Goal: Transaction & Acquisition: Purchase product/service

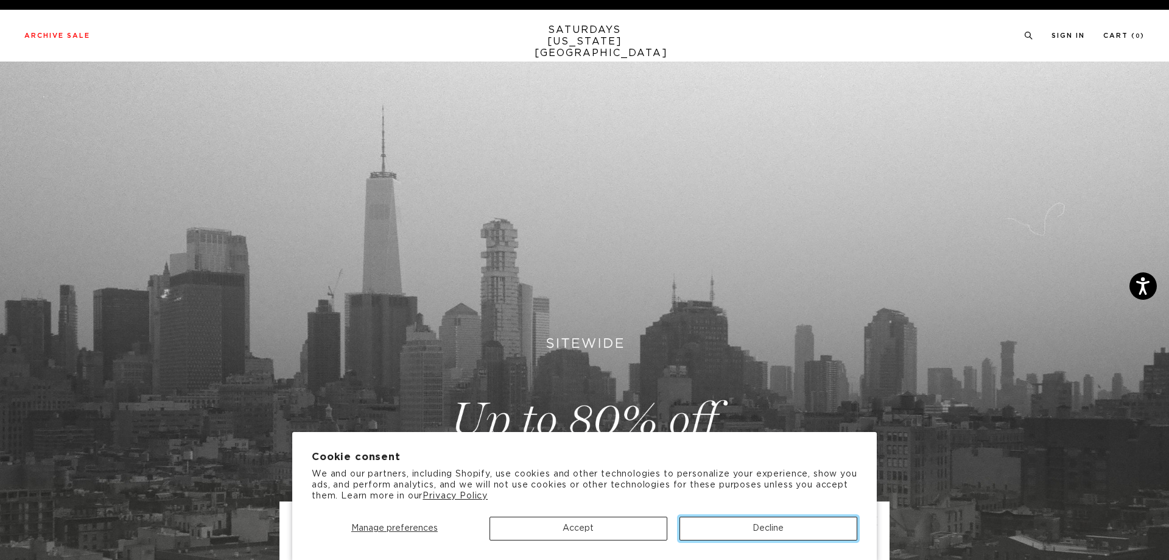
click at [752, 525] on button "Decline" at bounding box center [769, 528] width 178 height 24
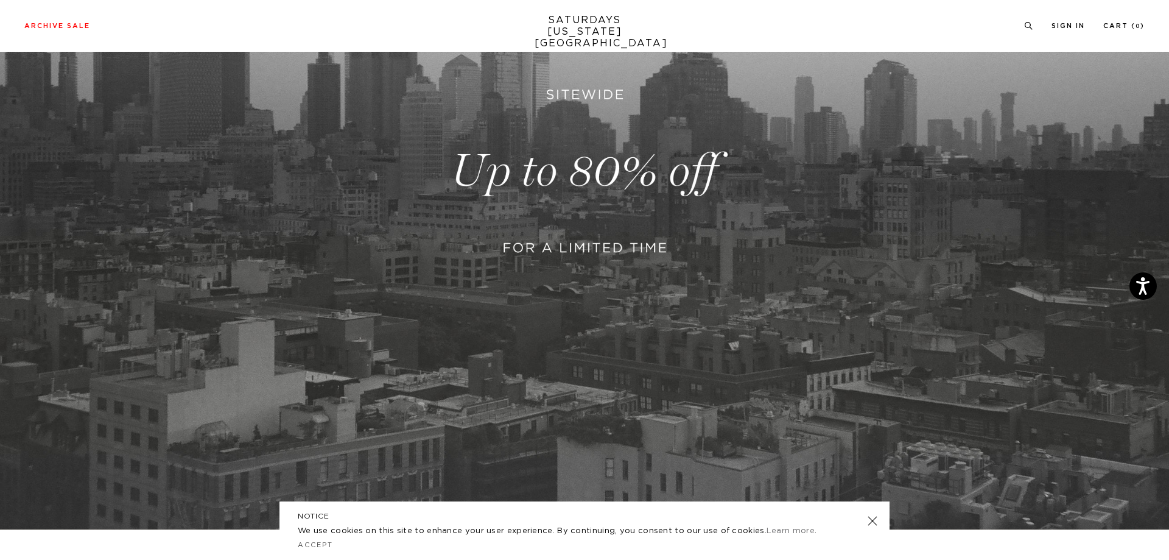
scroll to position [406, 0]
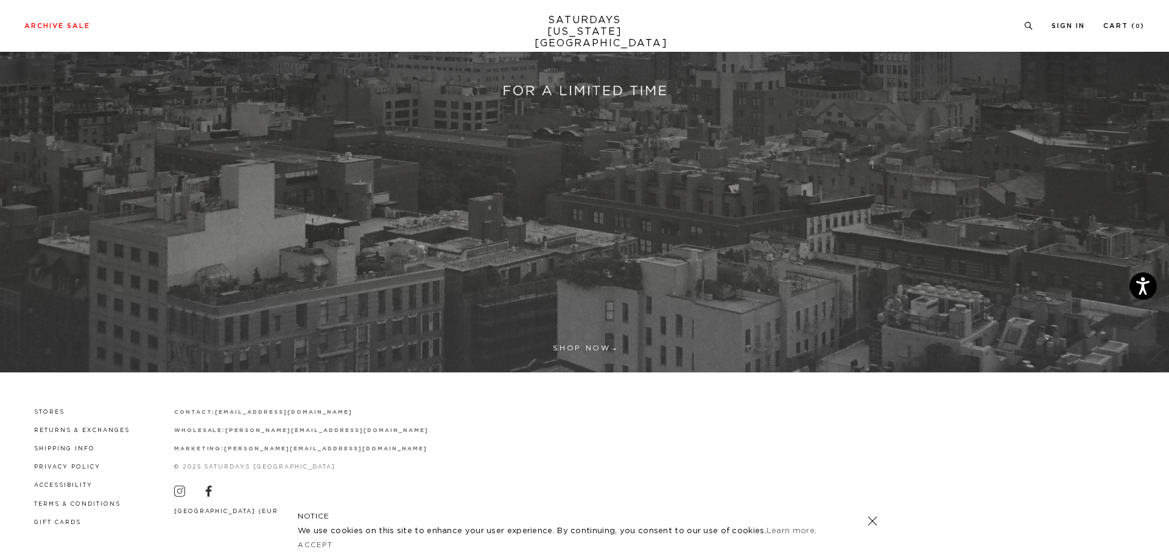
click at [875, 522] on link at bounding box center [872, 520] width 17 height 17
click at [62, 413] on link "Stores" at bounding box center [49, 412] width 31 height 7
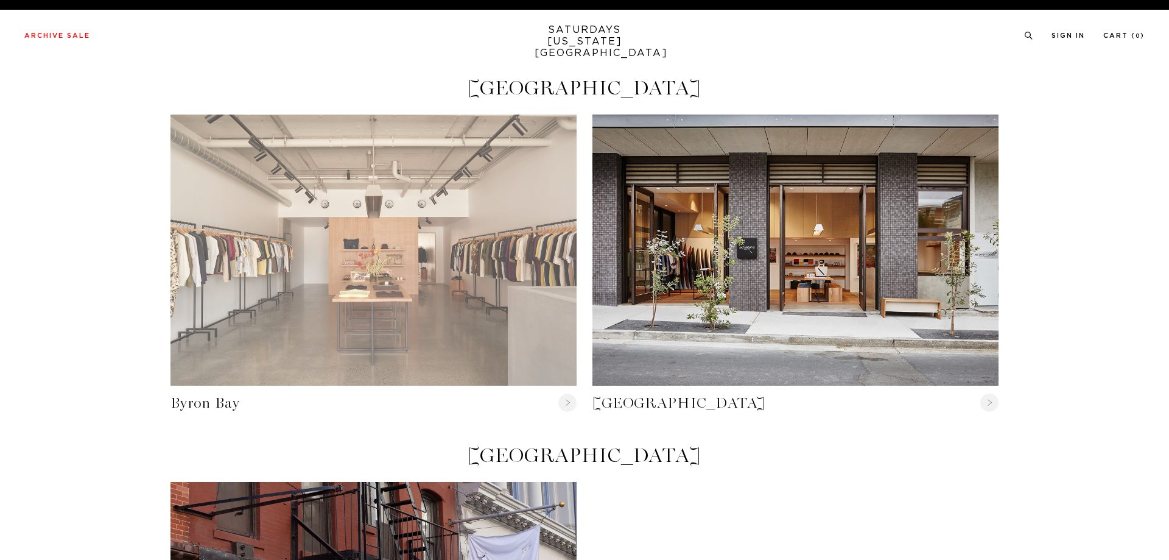
click at [356, 256] on link "Byron Bay" at bounding box center [374, 249] width 406 height 271
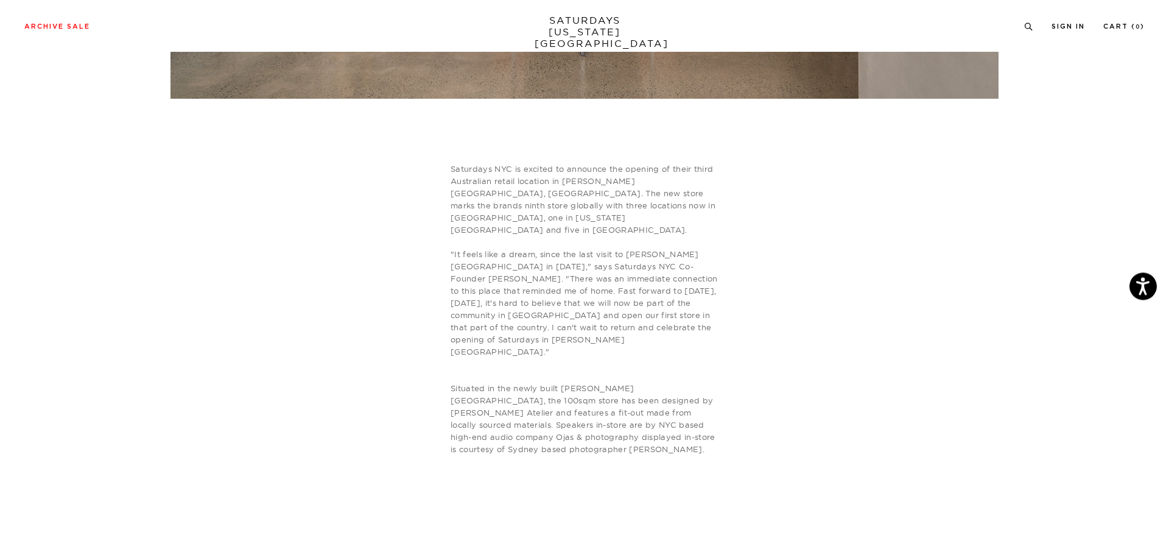
scroll to position [663, 0]
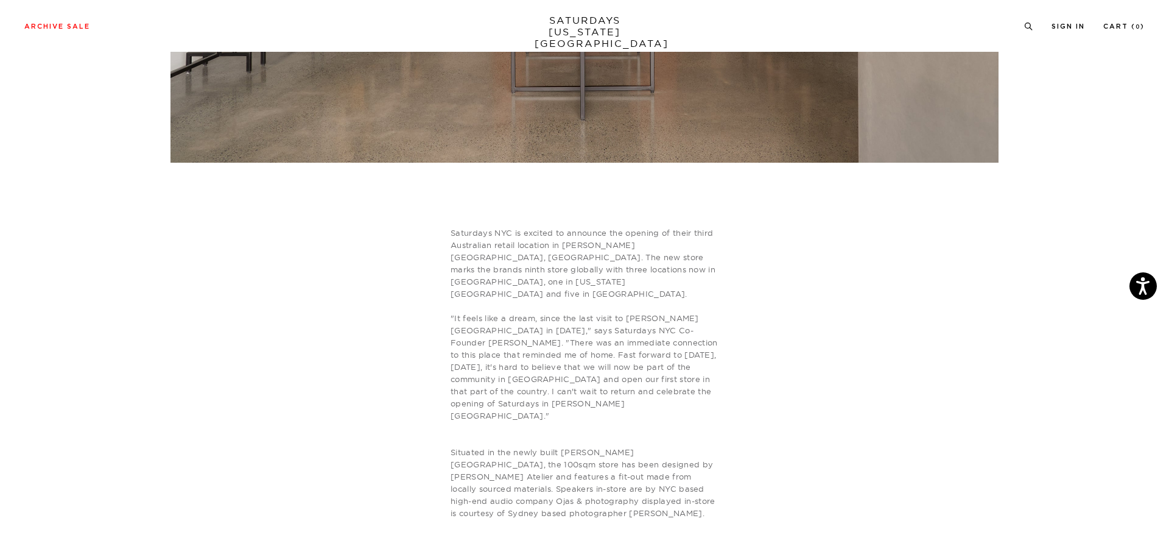
click at [118, 394] on article "Byron Bay Australia G.04 Johnson Lane, 139 Johnson St, Byron Bay NSW 2481, Aust…" at bounding box center [584, 28] width 1169 height 1258
click at [118, 395] on article "Byron Bay Australia G.04 Johnson Lane, 139 Johnson St, Byron Bay NSW 2481, Aust…" at bounding box center [584, 28] width 1169 height 1258
click at [118, 373] on article "Byron Bay Australia G.04 Johnson Lane, 139 Johnson St, Byron Bay NSW 2481, Aust…" at bounding box center [584, 28] width 1169 height 1258
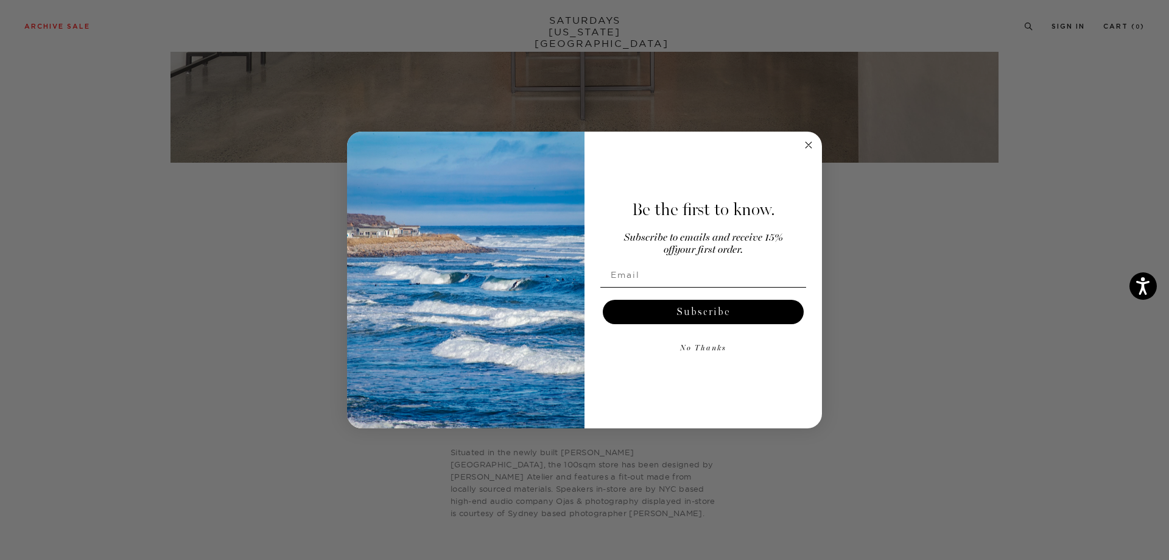
click at [806, 144] on circle "Close dialog" at bounding box center [809, 145] width 14 height 14
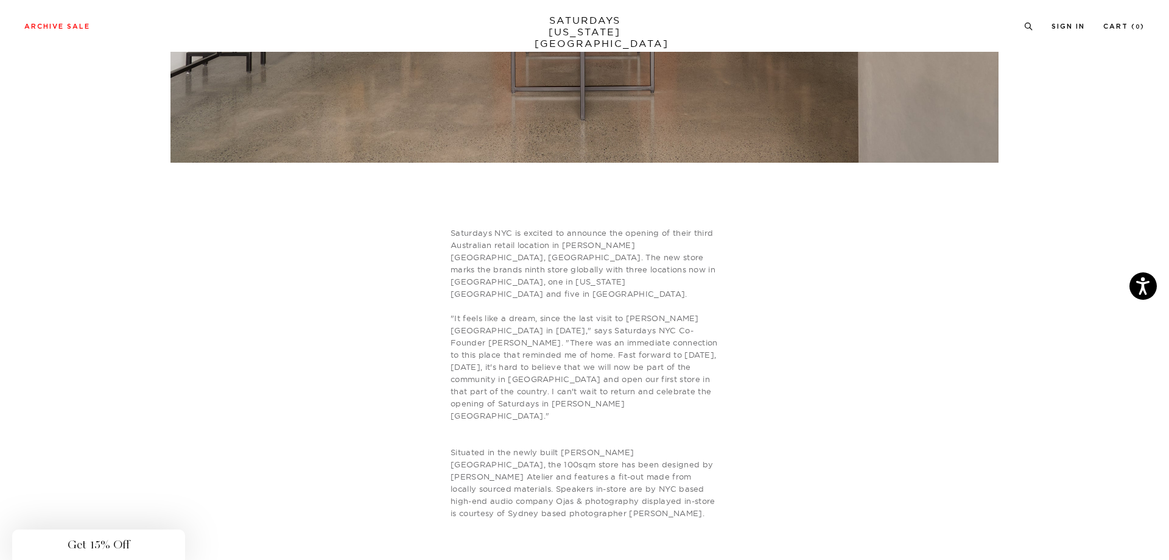
click at [789, 347] on div "Saturdays NYC is excited to announce the opening of their third Australian reta…" at bounding box center [585, 428] width 828 height 402
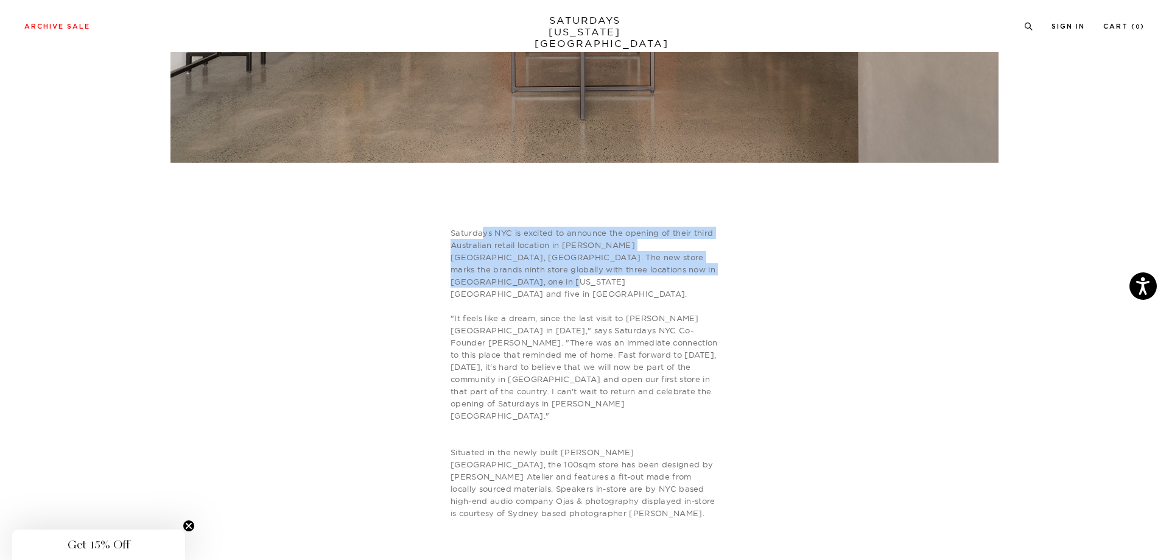
drag, startPoint x: 722, startPoint y: 283, endPoint x: 484, endPoint y: 222, distance: 245.6
click at [484, 222] on div "Byron Bay Australia G.04 Johnson Lane, 139 Johnson St, Byron Bay NSW 2481, Aust…" at bounding box center [584, 21] width 877 height 1213
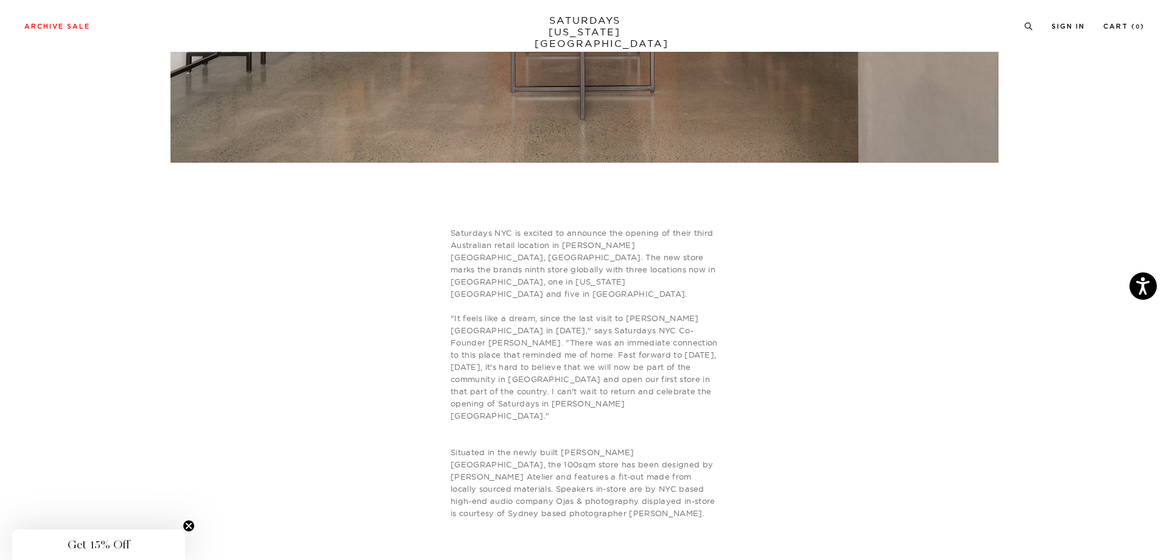
click at [488, 280] on blockquote "Saturdays NYC is excited to announce the opening of their third Australian reta…" at bounding box center [585, 379] width 268 height 305
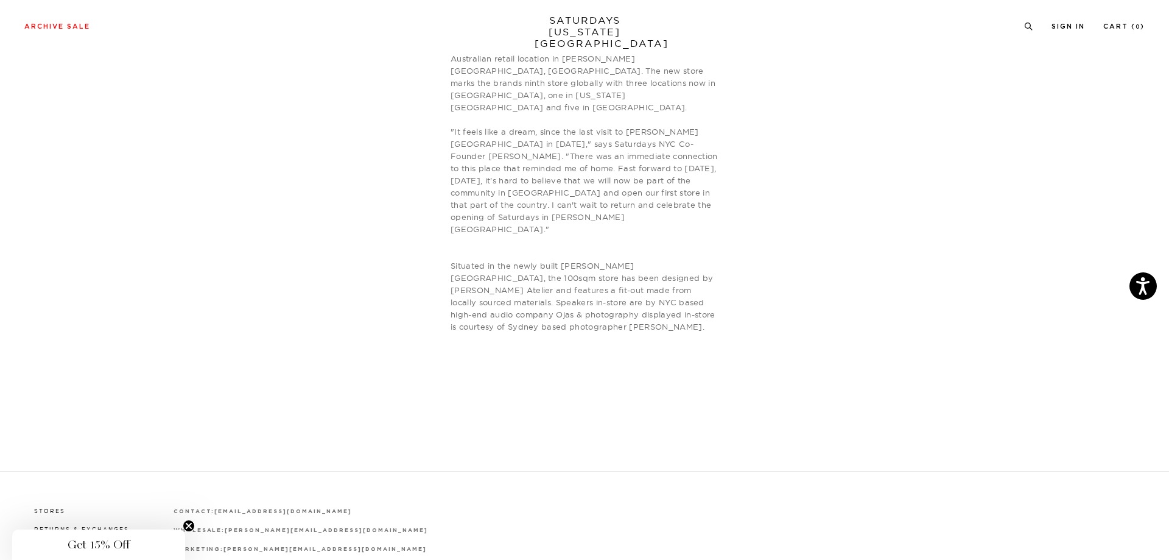
scroll to position [911, 0]
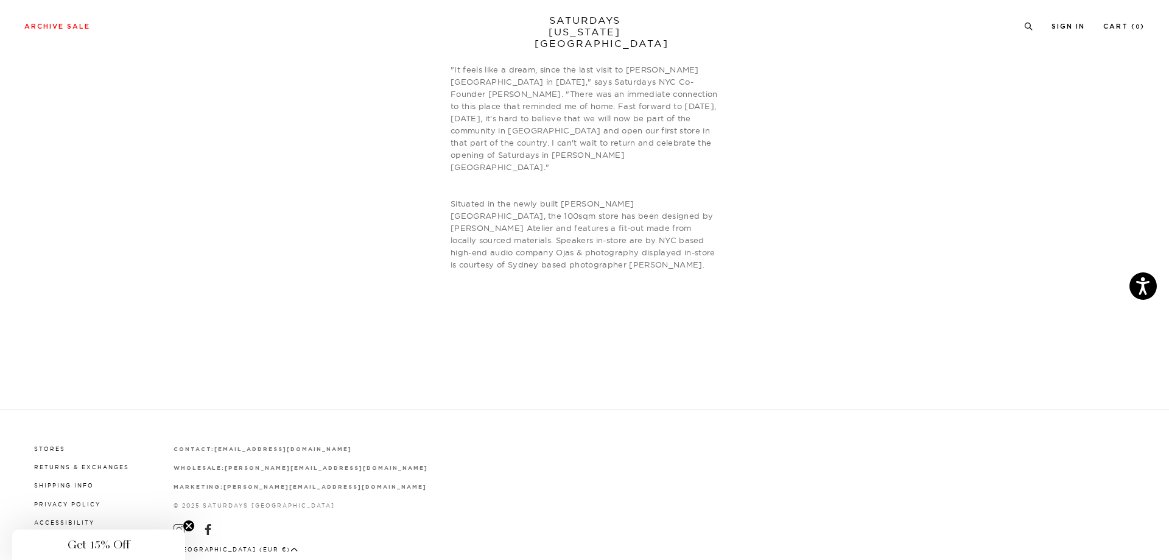
click at [271, 279] on div "Saturdays NYC is excited to announce the opening of their third Australian reta…" at bounding box center [585, 179] width 828 height 402
drag, startPoint x: 582, startPoint y: 373, endPoint x: 577, endPoint y: 391, distance: 18.2
click at [582, 409] on div "Stores Returns & Exchanges Shipping Info Privacy Policy Accessibility Terms & C…" at bounding box center [584, 503] width 1169 height 188
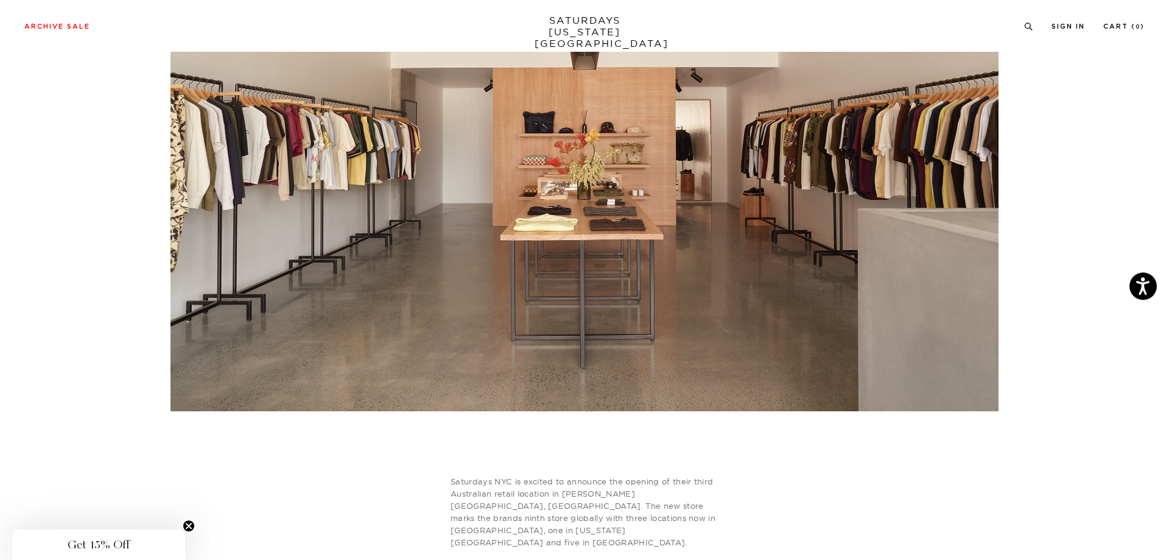
scroll to position [0, 0]
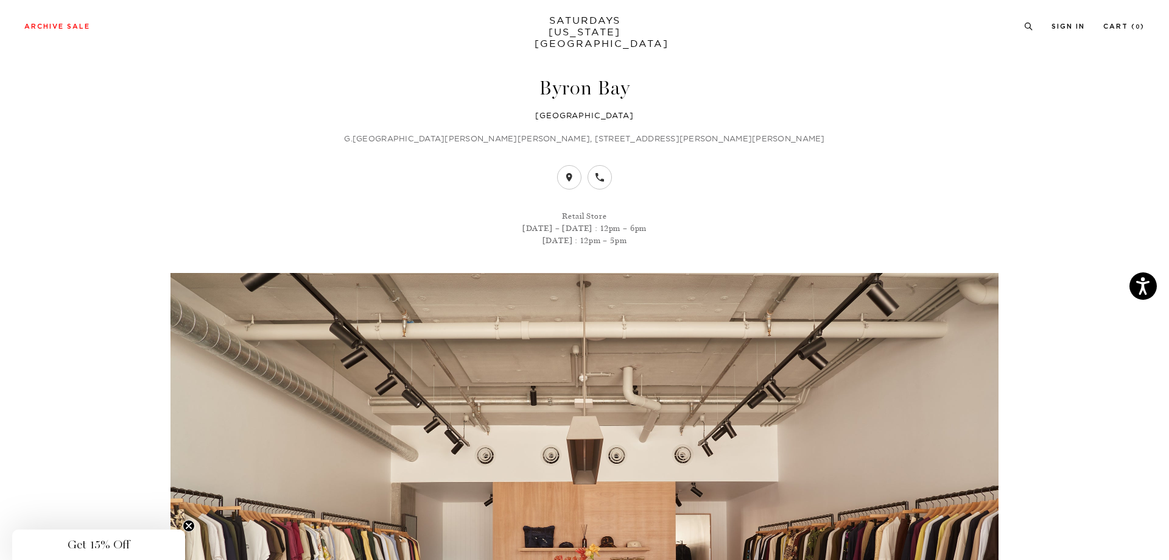
drag, startPoint x: 574, startPoint y: 470, endPoint x: 585, endPoint y: 311, distance: 158.8
drag, startPoint x: 675, startPoint y: 423, endPoint x: 692, endPoint y: 235, distance: 189.0
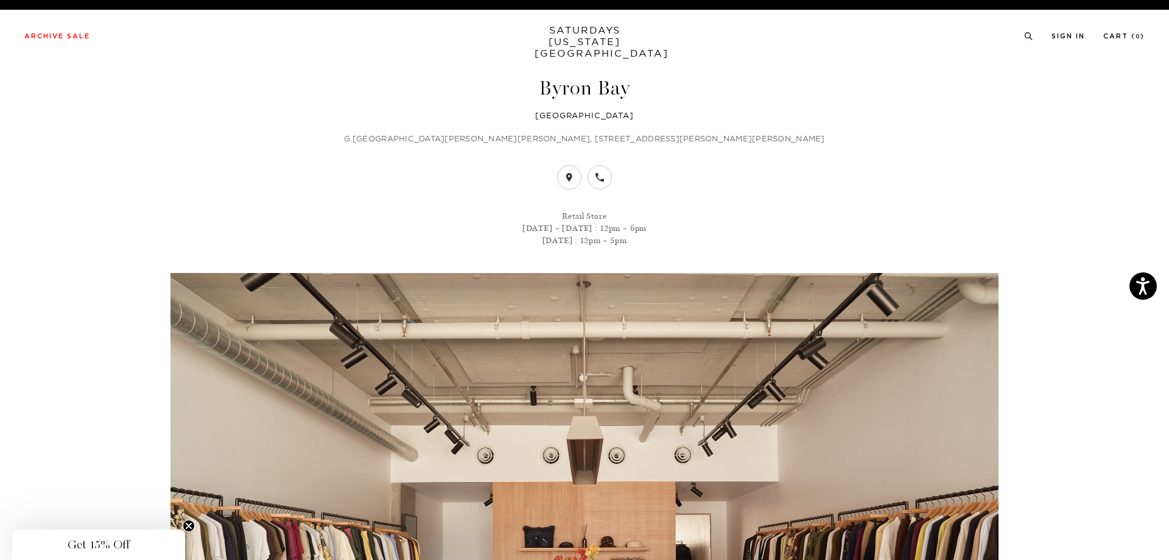
click at [316, 194] on header "Byron Bay Australia G.04 Johnson Lane, 139 Johnson St, Byron Bay NSW 2481, Aust…" at bounding box center [585, 451] width 828 height 747
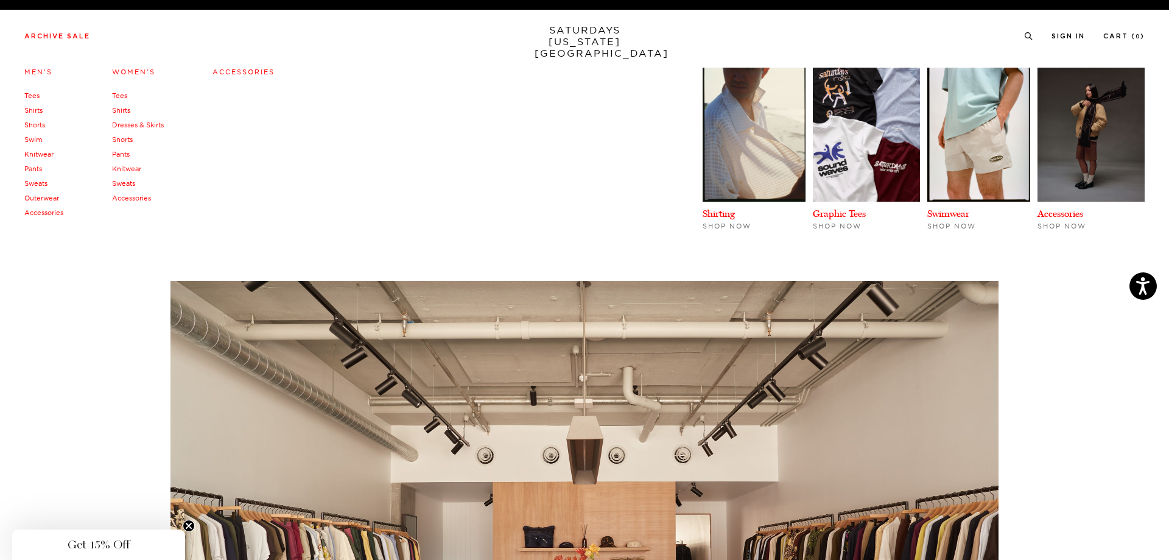
click at [75, 32] on li "Archive Sale Men's Tees Shirts Shorts Swim Knitwear Pants Sweats Outerwear" at bounding box center [57, 35] width 66 height 11
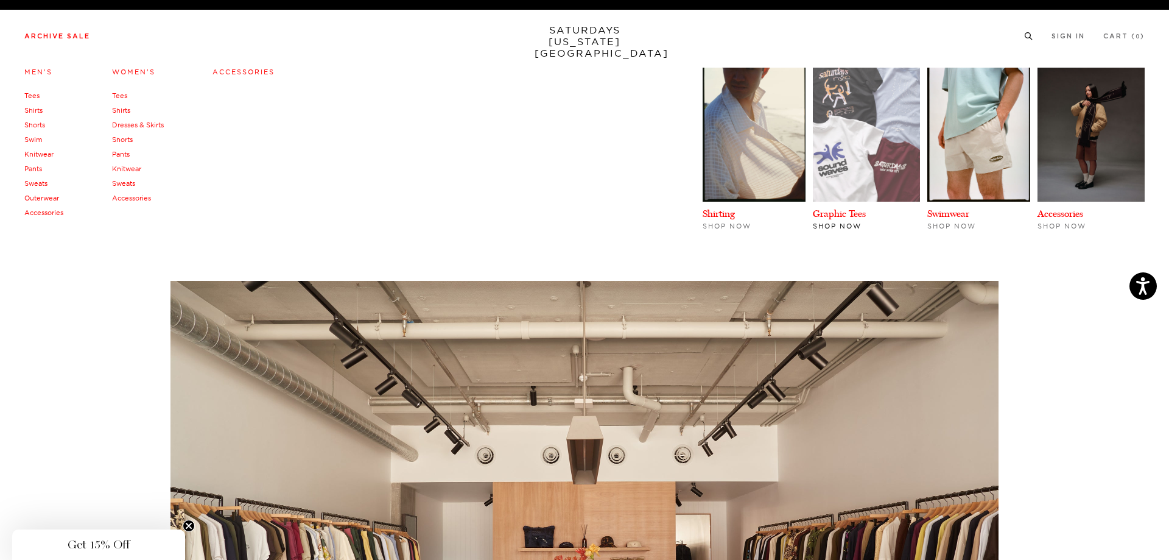
click at [848, 144] on img at bounding box center [866, 135] width 107 height 134
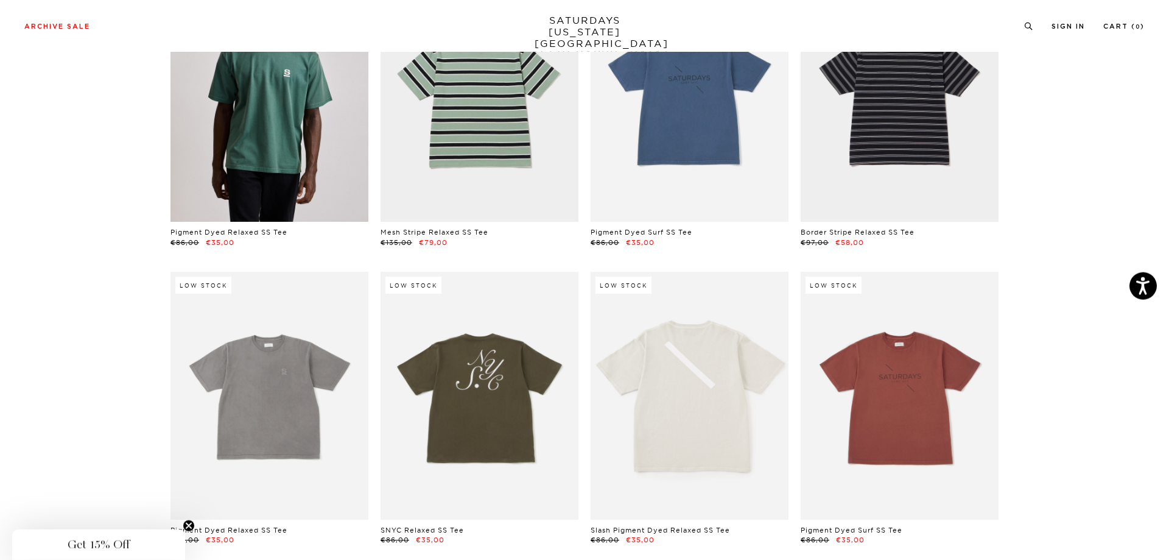
scroll to position [186, 0]
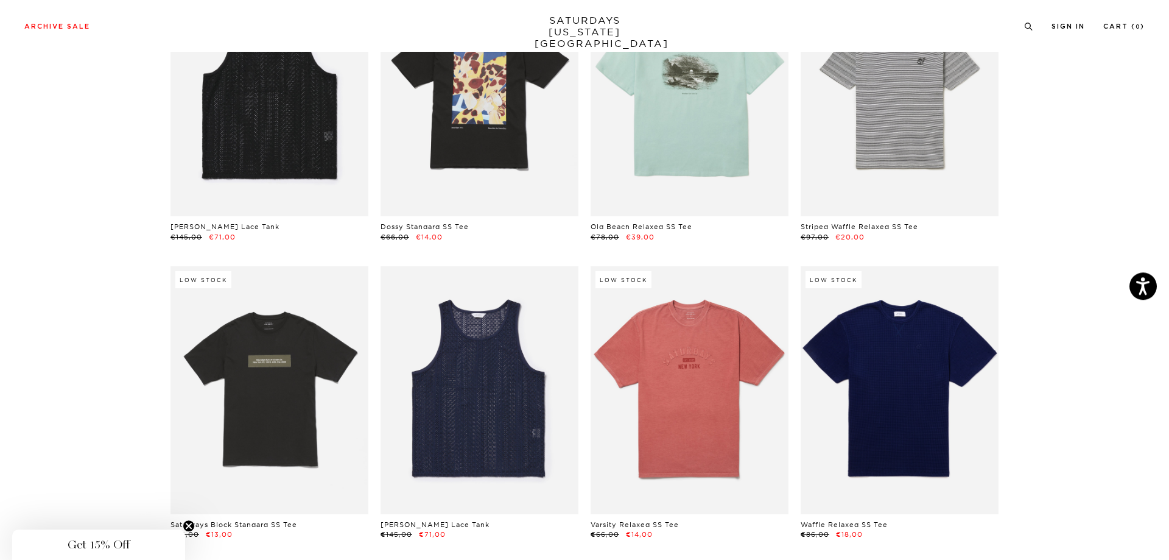
scroll to position [1367, 0]
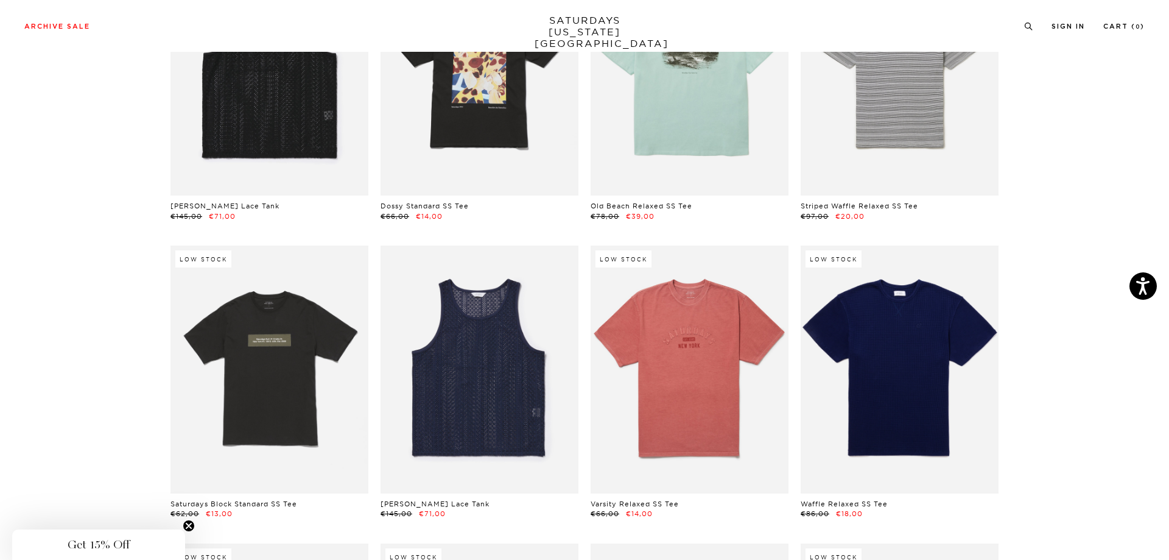
click at [139, 349] on section "Low Stock Pigment Dyed Relaxed SS Tee €86,00 €35,00 Mesh Stripe Relaxed SS Tee …" at bounding box center [584, 112] width 1169 height 2709
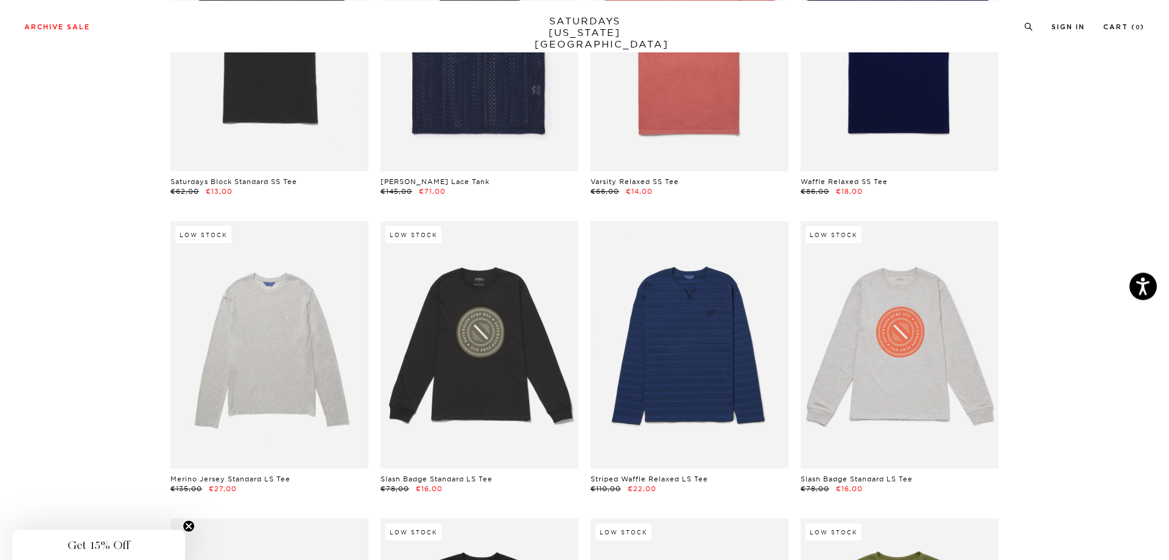
scroll to position [1864, 0]
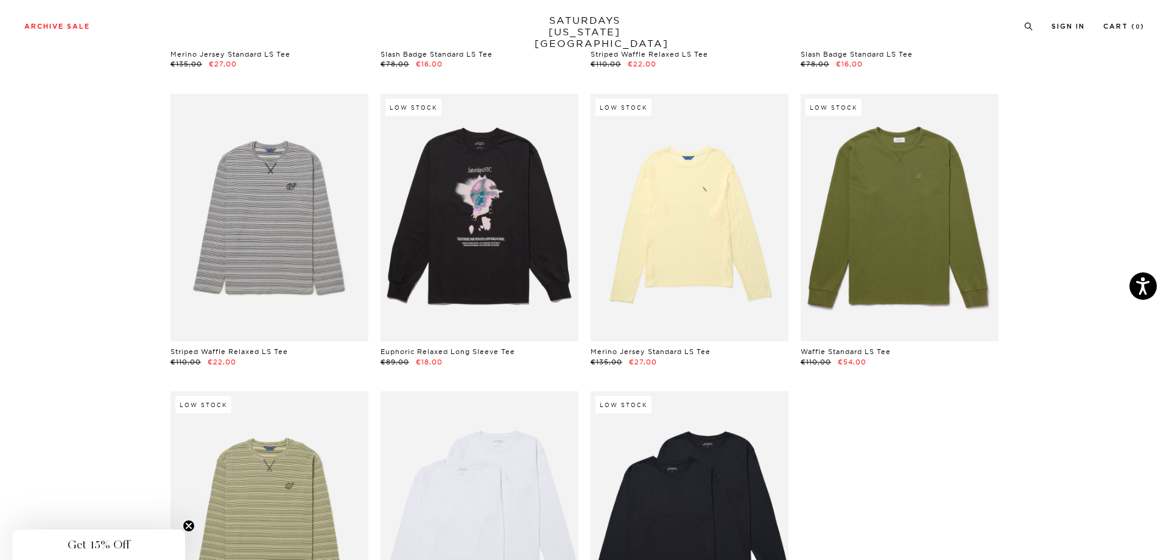
scroll to position [2174, 0]
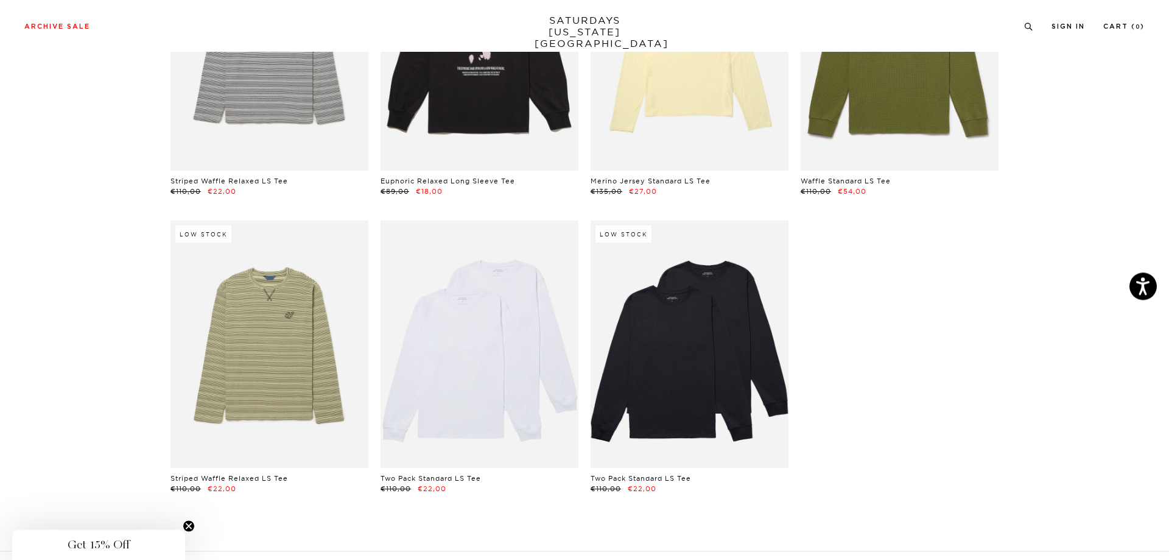
scroll to position [2298, 0]
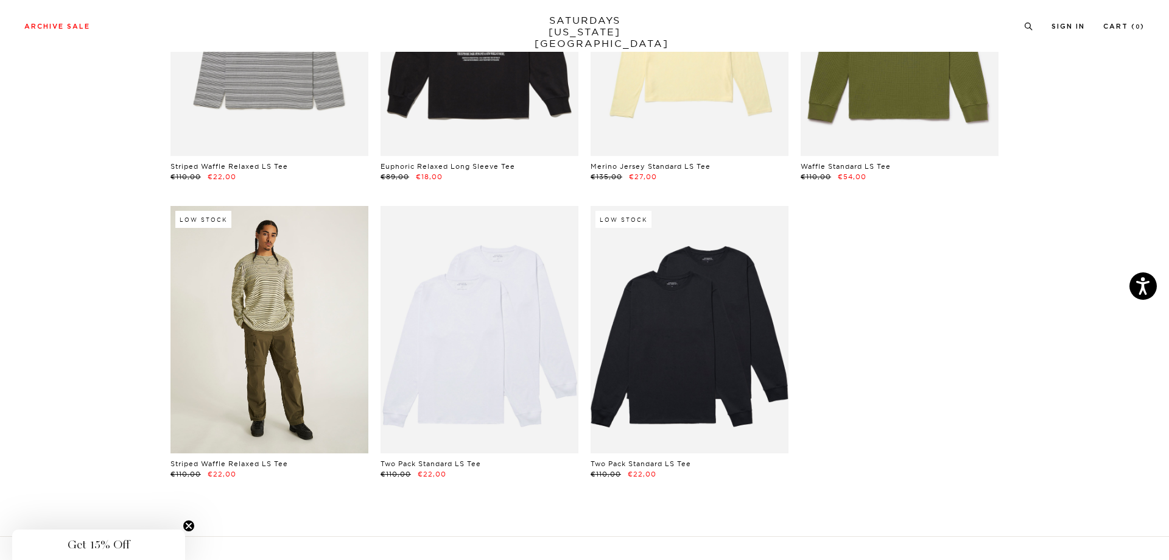
click at [244, 321] on link at bounding box center [270, 329] width 198 height 247
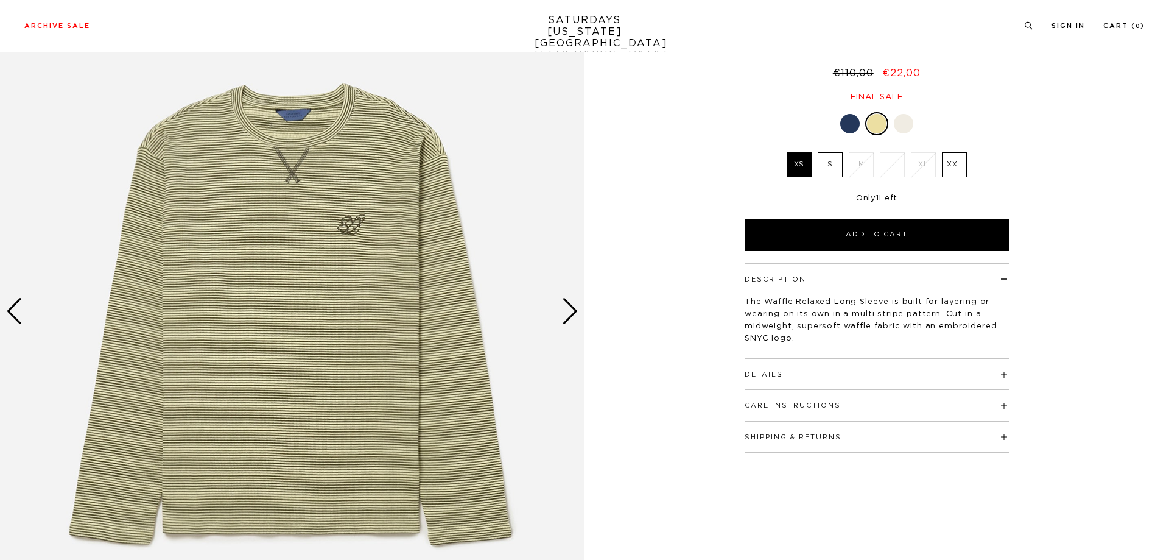
scroll to position [186, 0]
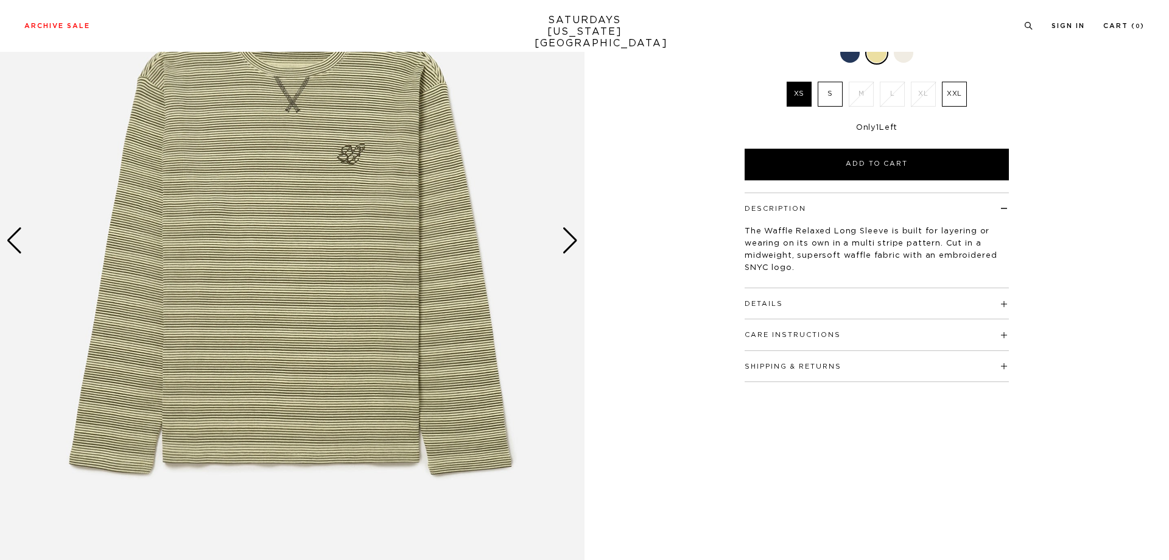
click at [566, 244] on div "Next slide" at bounding box center [570, 240] width 16 height 27
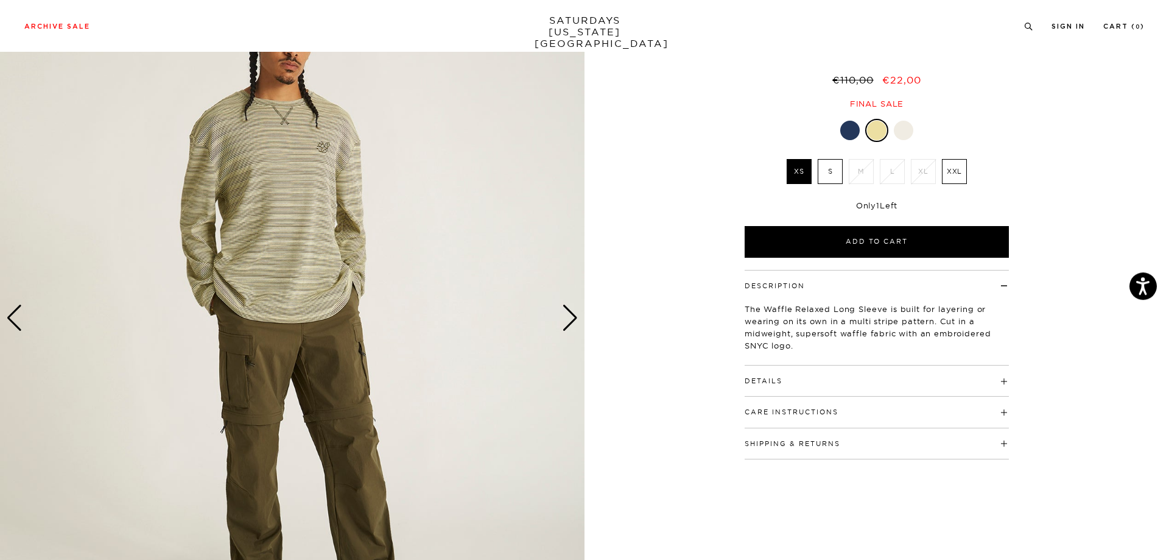
scroll to position [62, 0]
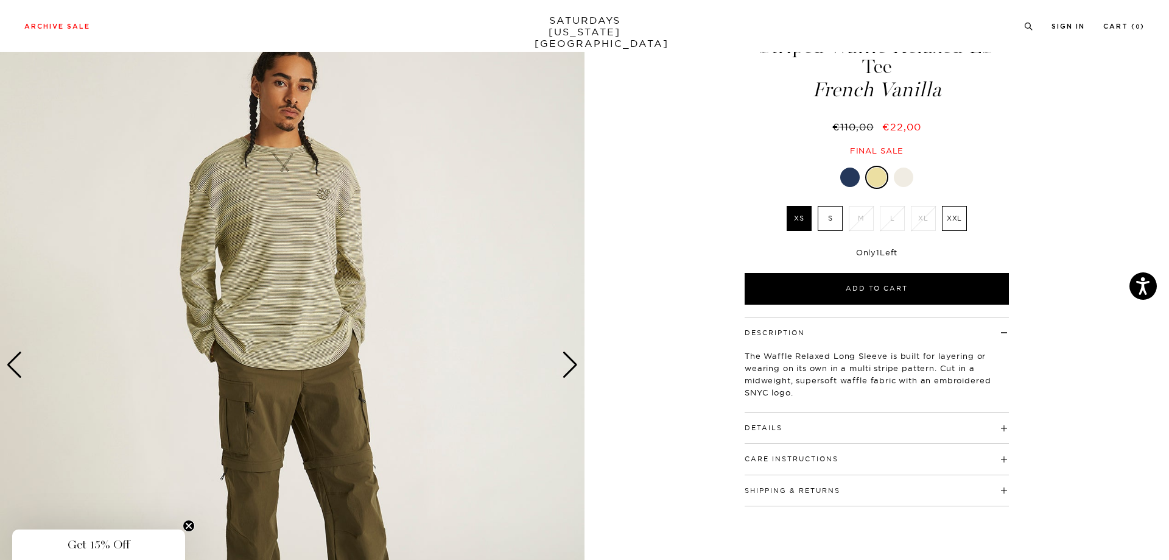
click at [573, 367] on div "Next slide" at bounding box center [570, 364] width 16 height 27
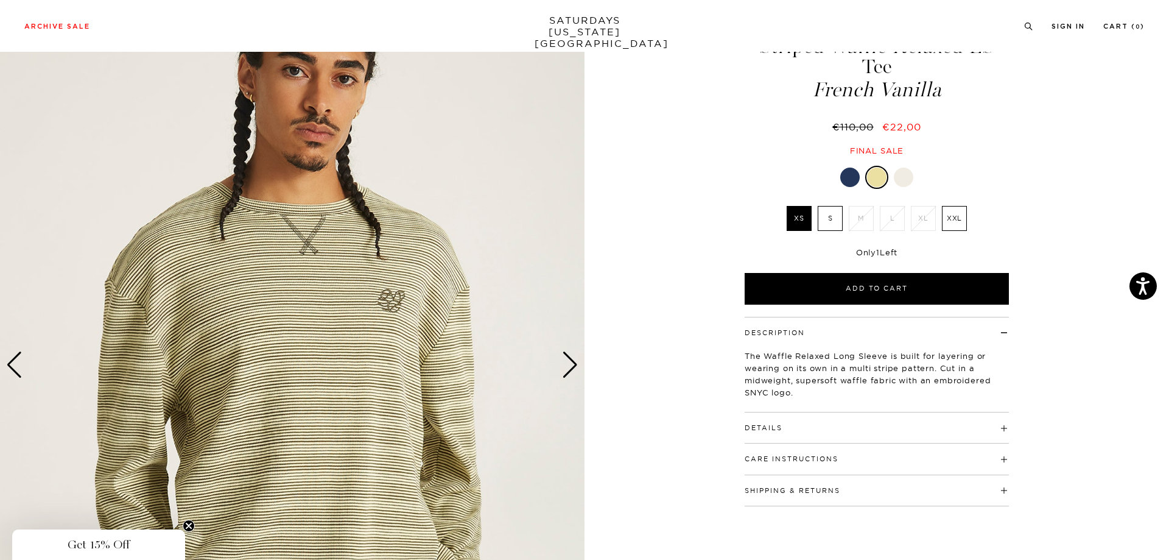
click at [573, 367] on div "Next slide" at bounding box center [570, 364] width 16 height 27
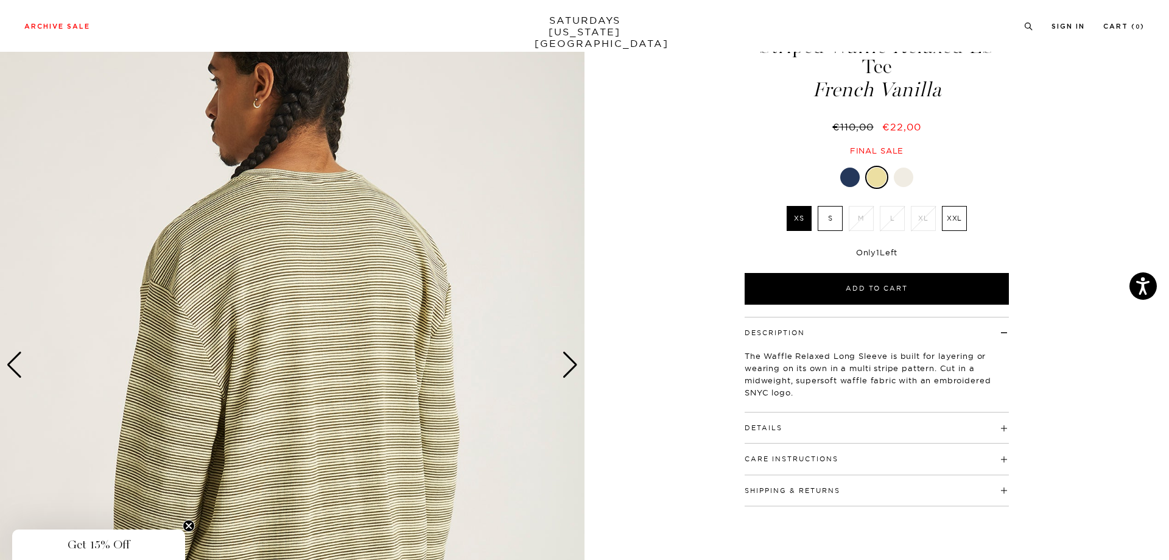
click at [637, 353] on div "4 / 6" at bounding box center [584, 364] width 1169 height 731
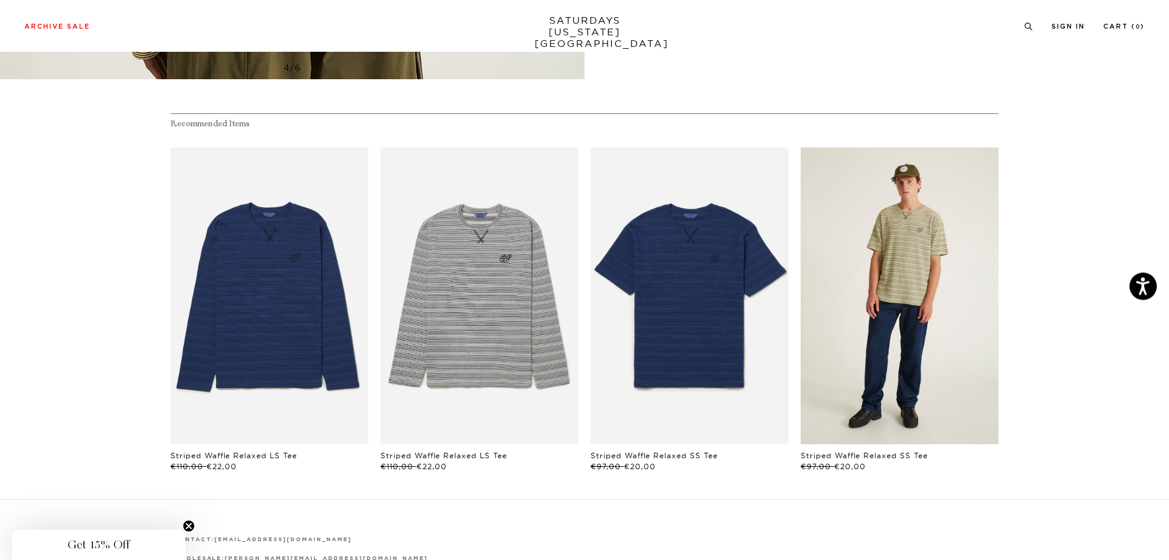
scroll to position [808, 0]
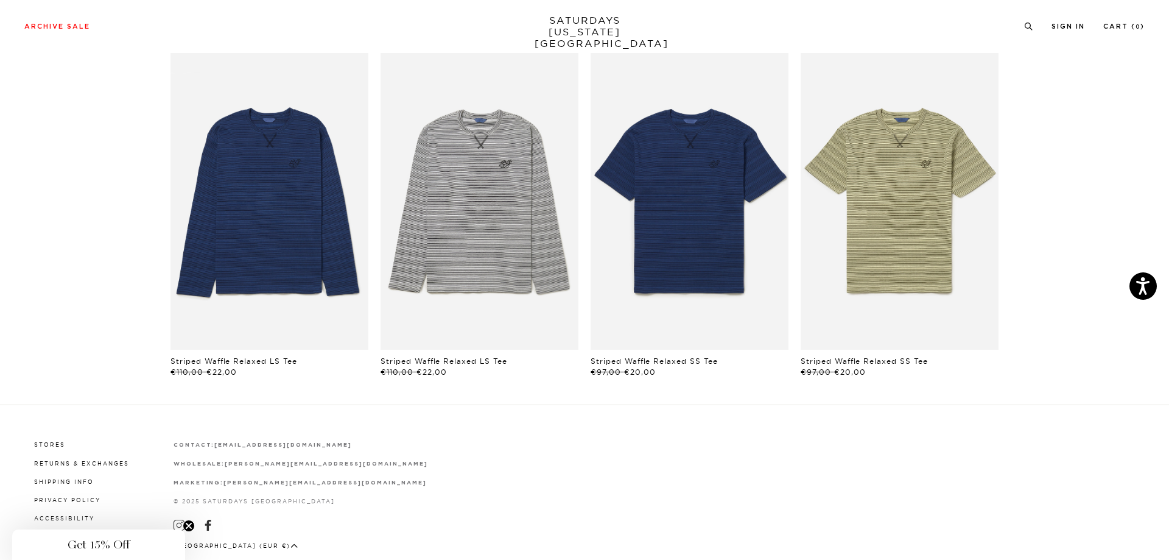
click at [118, 328] on section "Recommended Items Sold Out Low Stock Striped Waffle Relaxed LS Tee €110,00 €22,…" at bounding box center [584, 198] width 1169 height 359
click at [727, 513] on div "Stores Returns & Exchanges Shipping Info Privacy Policy Accessibility Terms & C…" at bounding box center [584, 498] width 1121 height 121
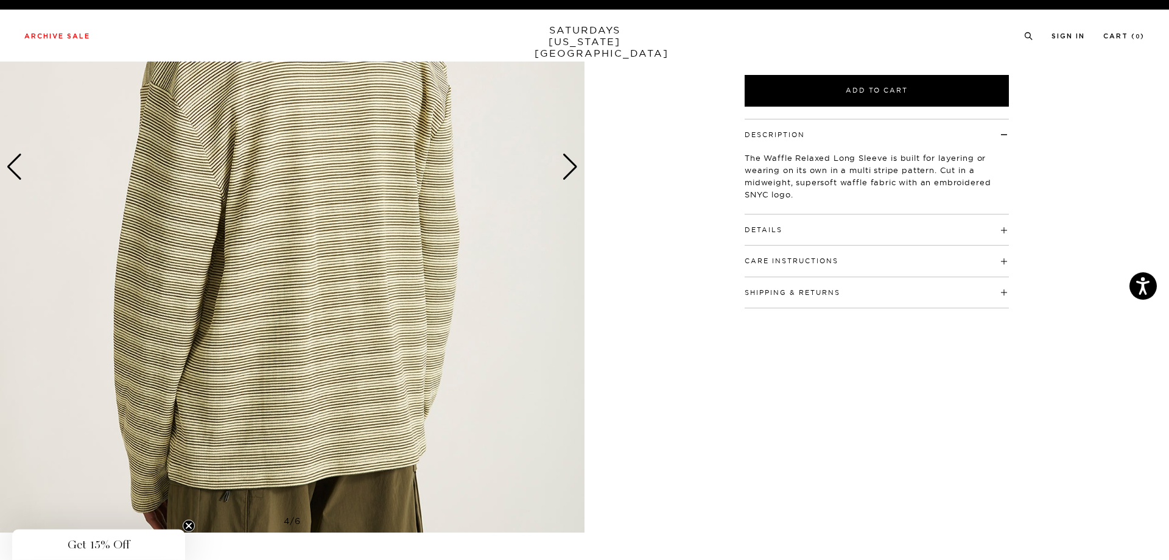
scroll to position [0, 0]
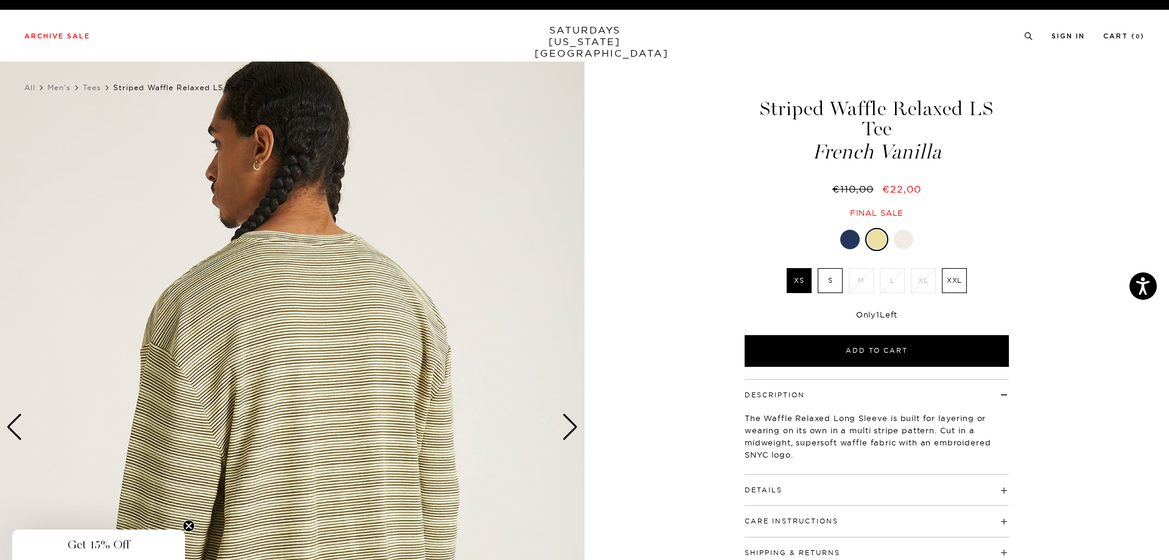
drag, startPoint x: 587, startPoint y: 460, endPoint x: 571, endPoint y: 143, distance: 318.3
click at [681, 152] on div "4 / 6" at bounding box center [584, 427] width 1169 height 731
